Goal: Information Seeking & Learning: Learn about a topic

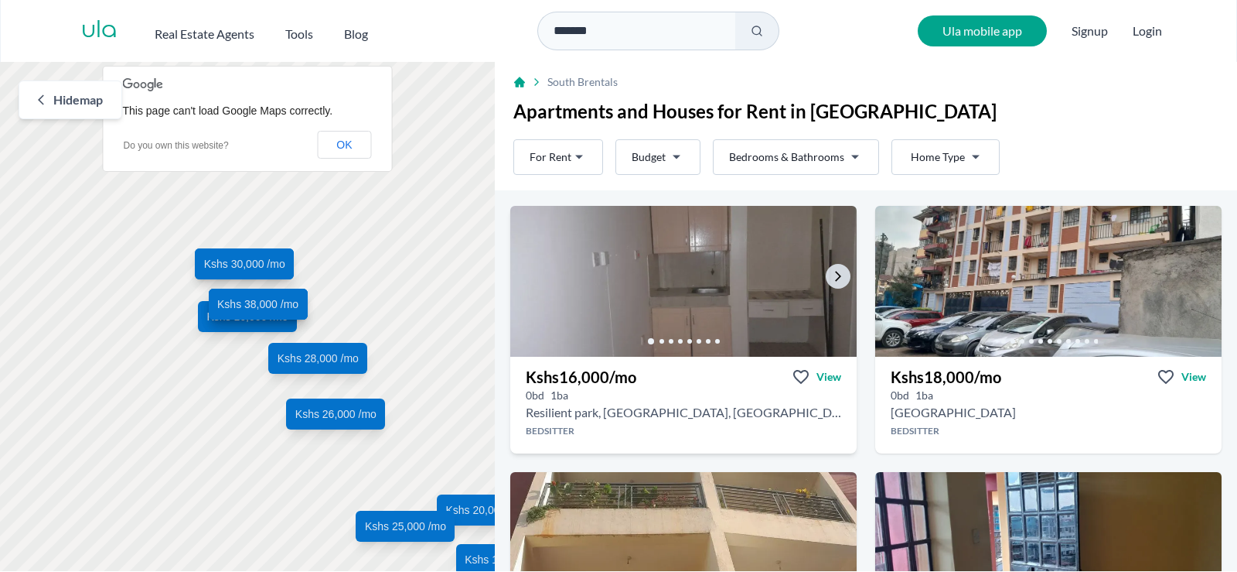
click at [572, 287] on img at bounding box center [683, 281] width 363 height 159
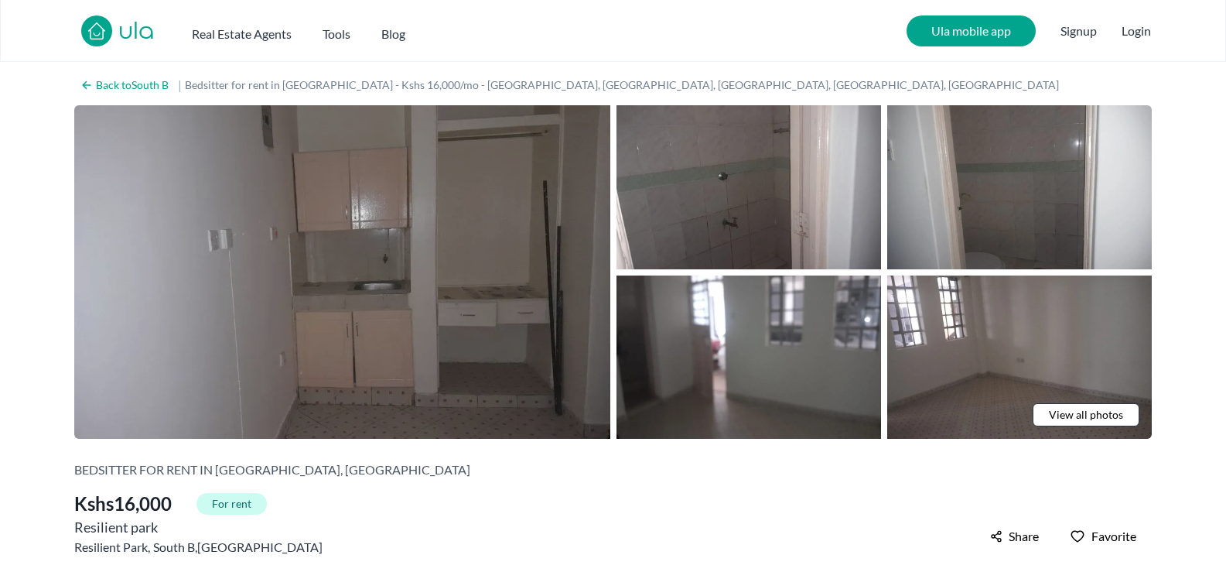
click at [446, 336] on img at bounding box center [342, 271] width 536 height 333
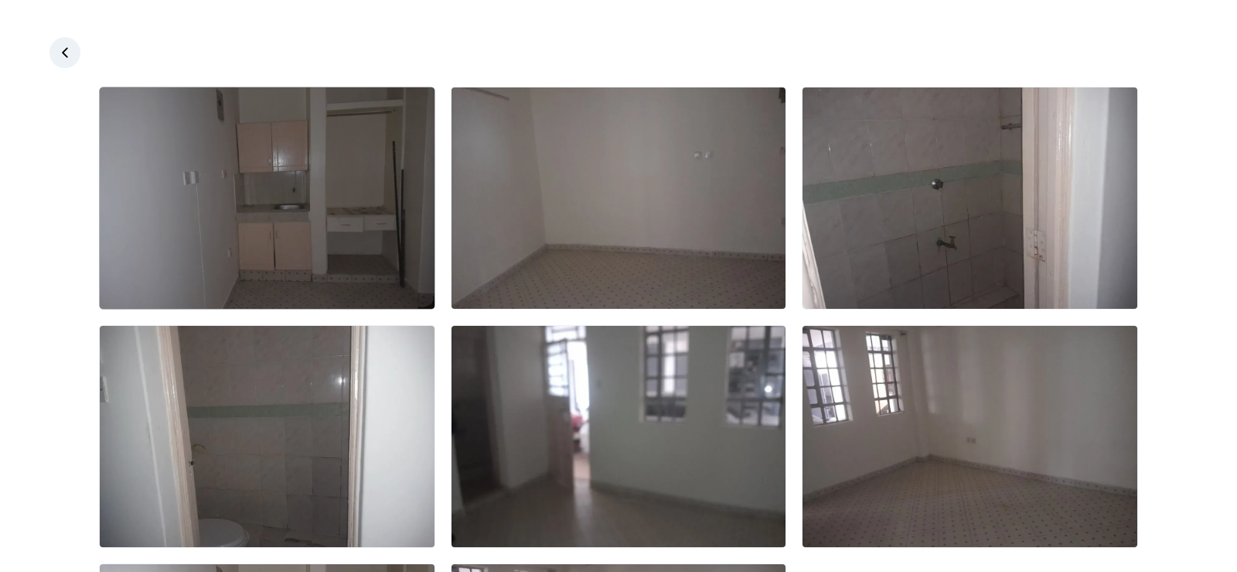
click at [376, 186] on img at bounding box center [267, 197] width 335 height 221
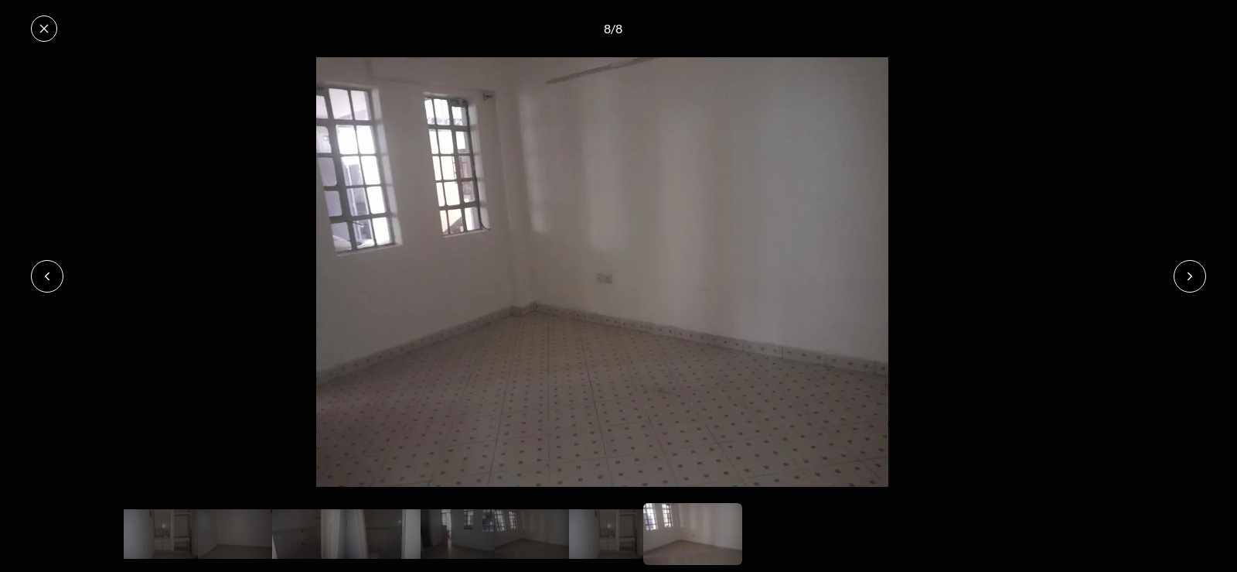
click at [51, 35] on button at bounding box center [44, 28] width 26 height 26
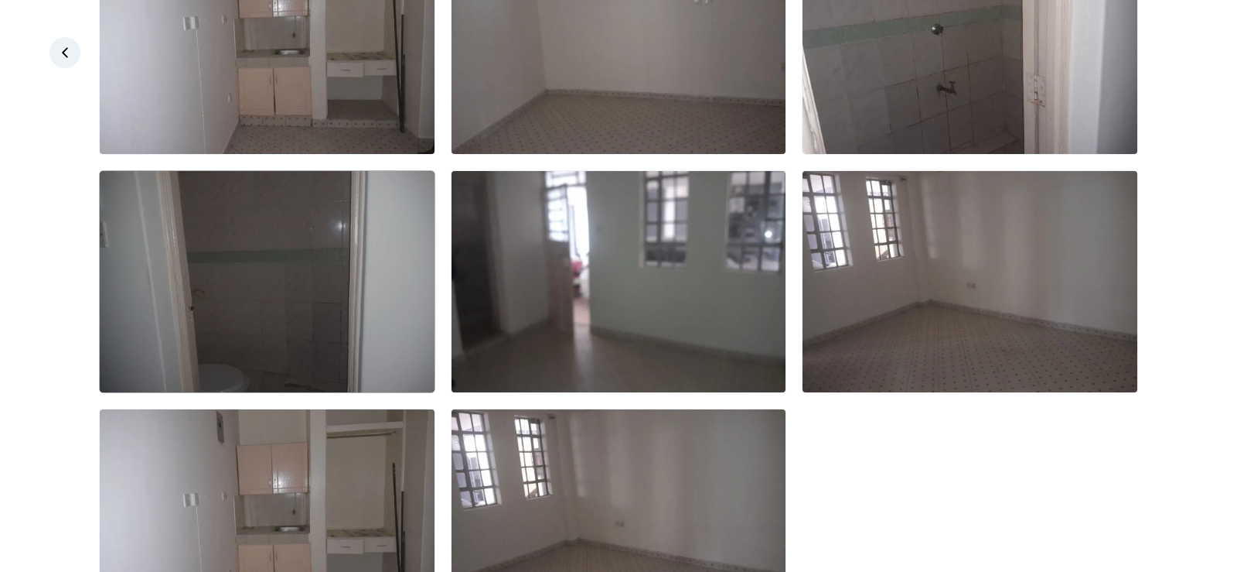
scroll to position [251, 0]
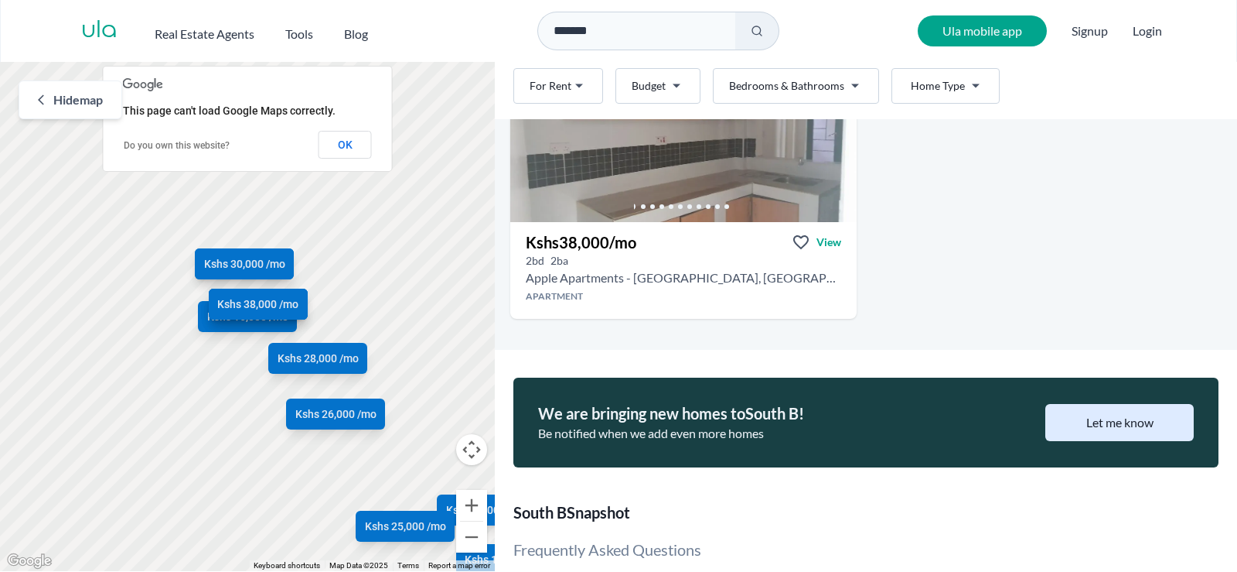
scroll to position [1547, 0]
